Goal: Information Seeking & Learning: Learn about a topic

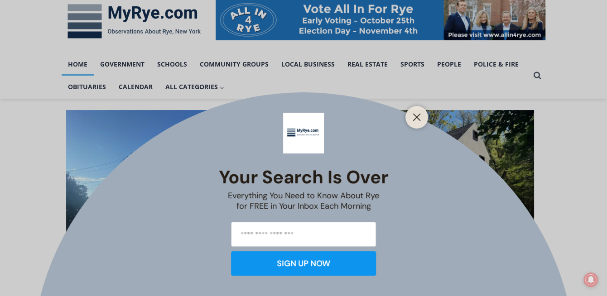
scroll to position [143, 0]
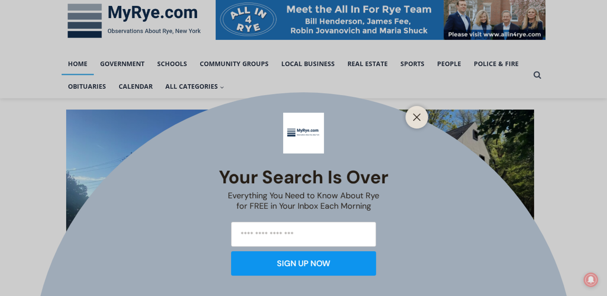
click at [409, 116] on div at bounding box center [416, 117] width 23 height 23
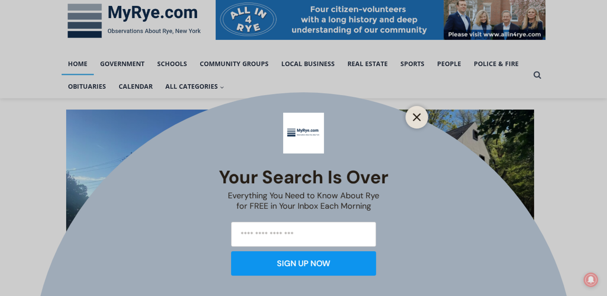
click at [414, 115] on icon "Close" at bounding box center [416, 117] width 8 height 8
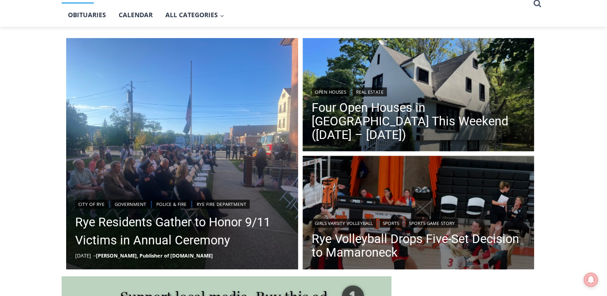
scroll to position [215, 0]
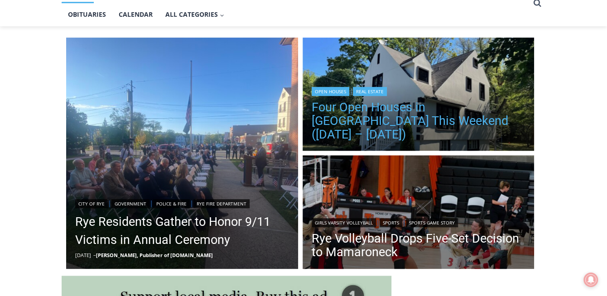
click at [385, 126] on link "Four Open Houses in [GEOGRAPHIC_DATA] This Weekend ([DATE] – [DATE])" at bounding box center [418, 120] width 214 height 41
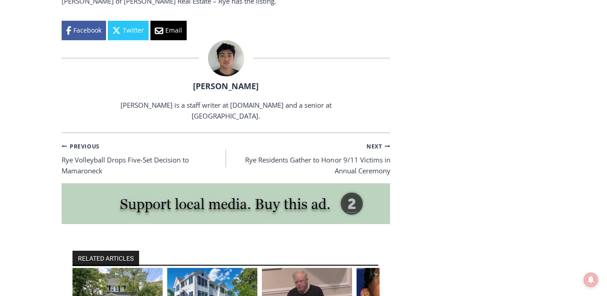
scroll to position [1798, 0]
